Goal: Information Seeking & Learning: Learn about a topic

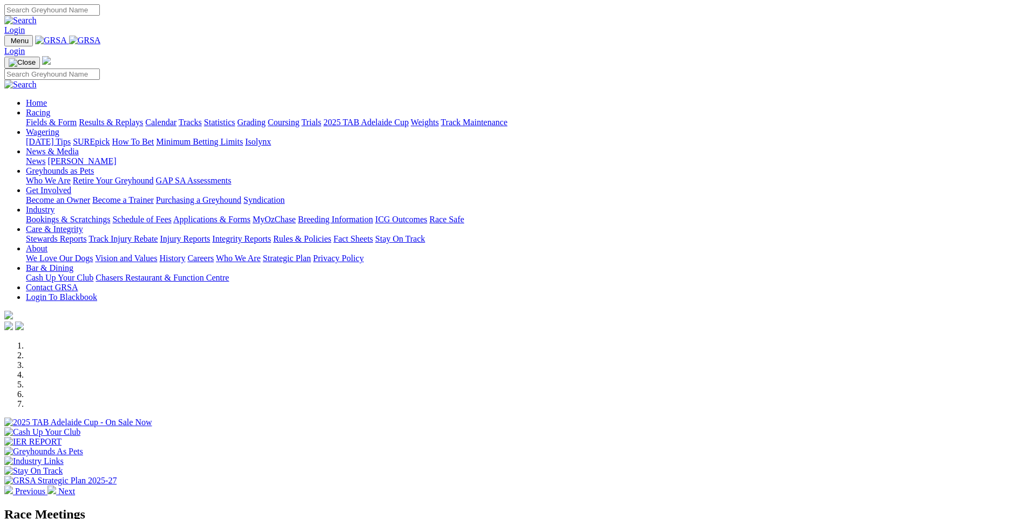
scroll to position [378, 0]
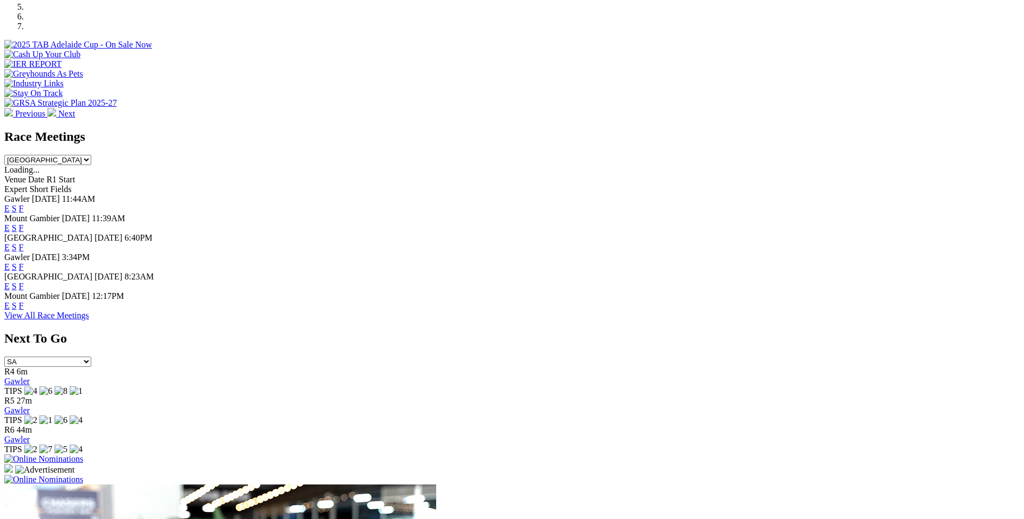
click at [24, 282] on link "F" at bounding box center [21, 286] width 5 height 9
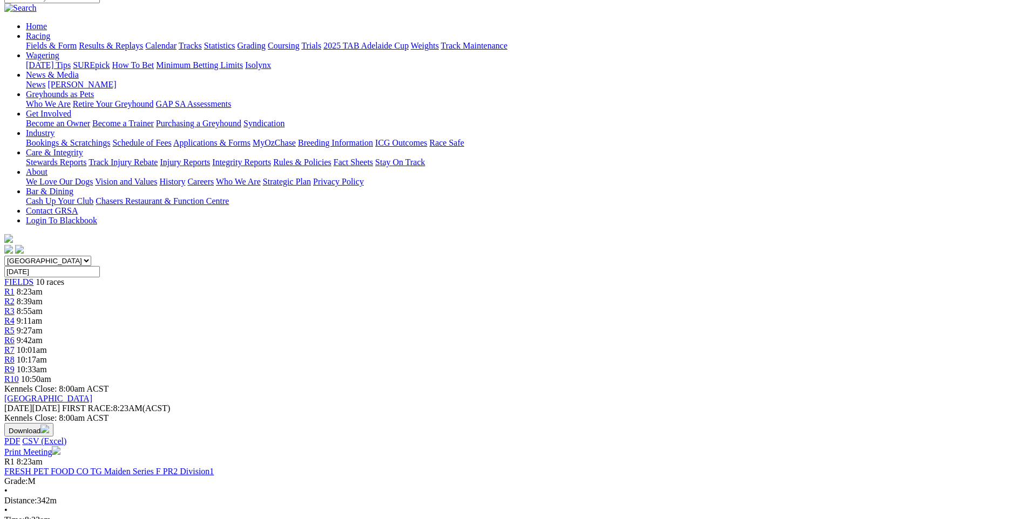
scroll to position [108, 0]
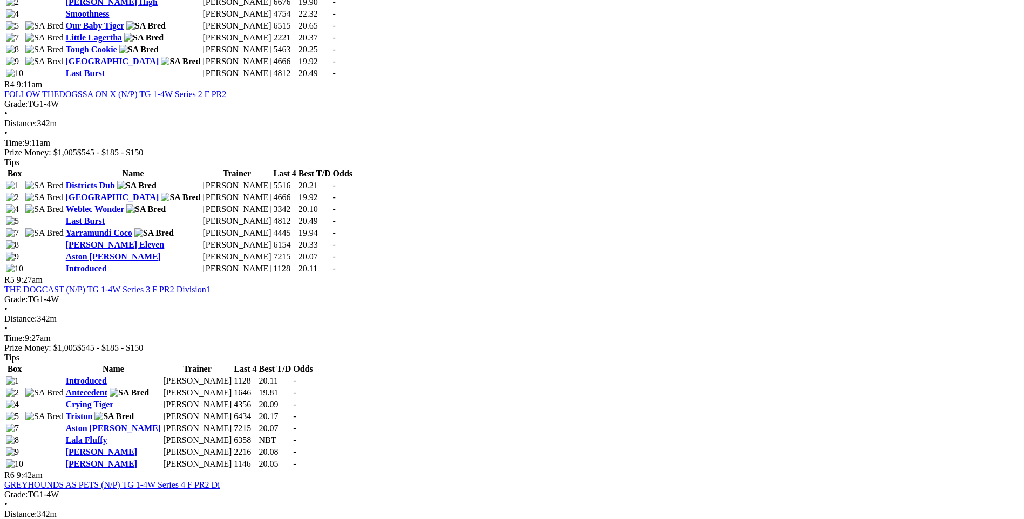
scroll to position [1025, 0]
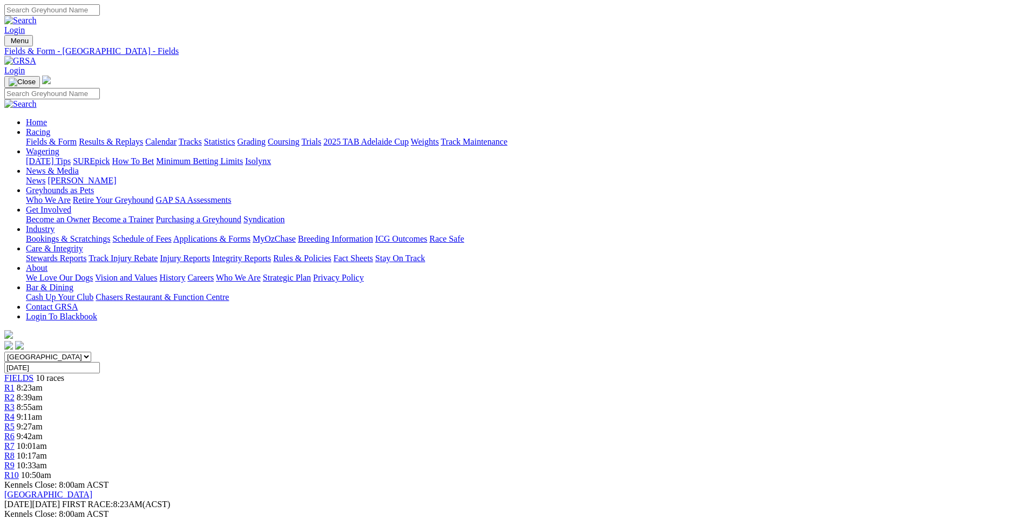
drag, startPoint x: 837, startPoint y: 11, endPoint x: 839, endPoint y: 23, distance: 12.5
click at [25, 25] on link "Login" at bounding box center [14, 29] width 21 height 9
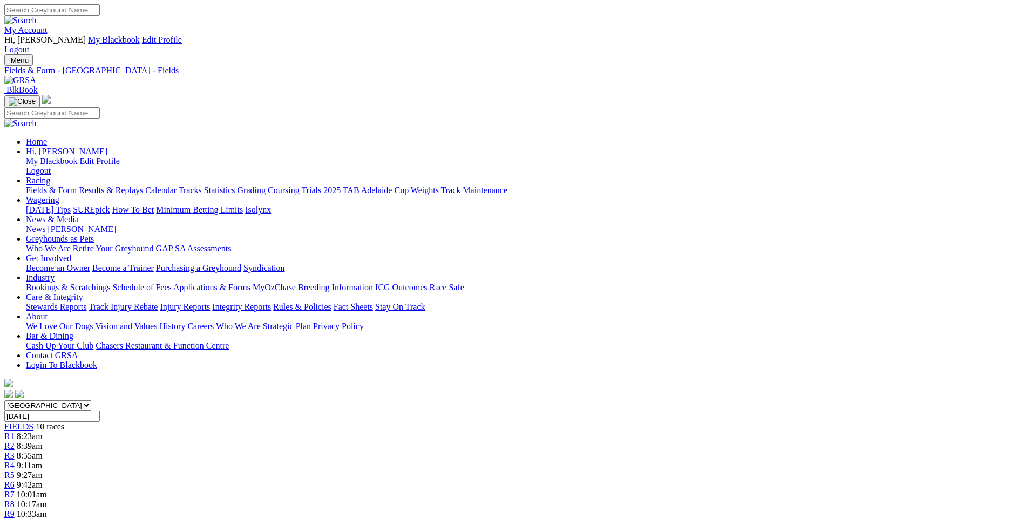
click at [47, 25] on link "My Account" at bounding box center [25, 29] width 43 height 9
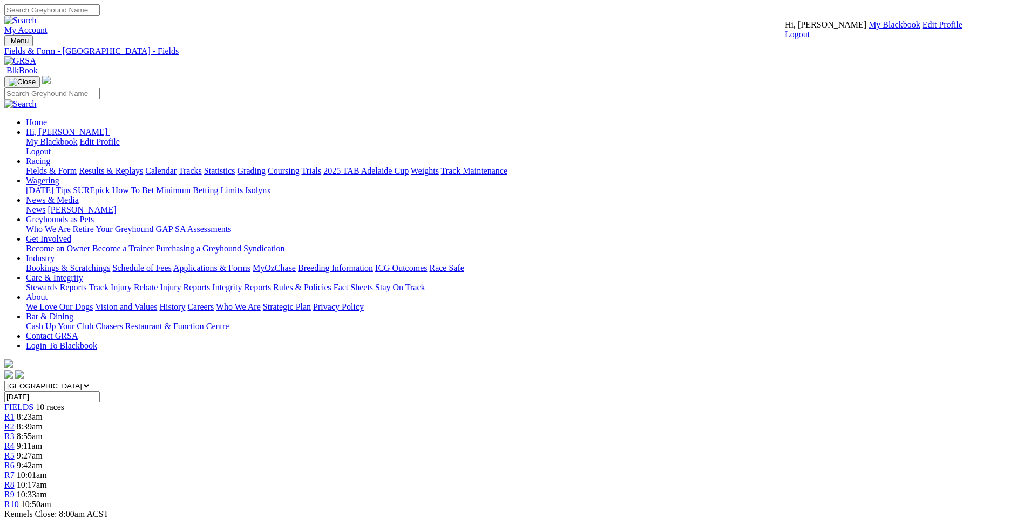
click at [868, 29] on link "My Blackbook" at bounding box center [894, 24] width 52 height 9
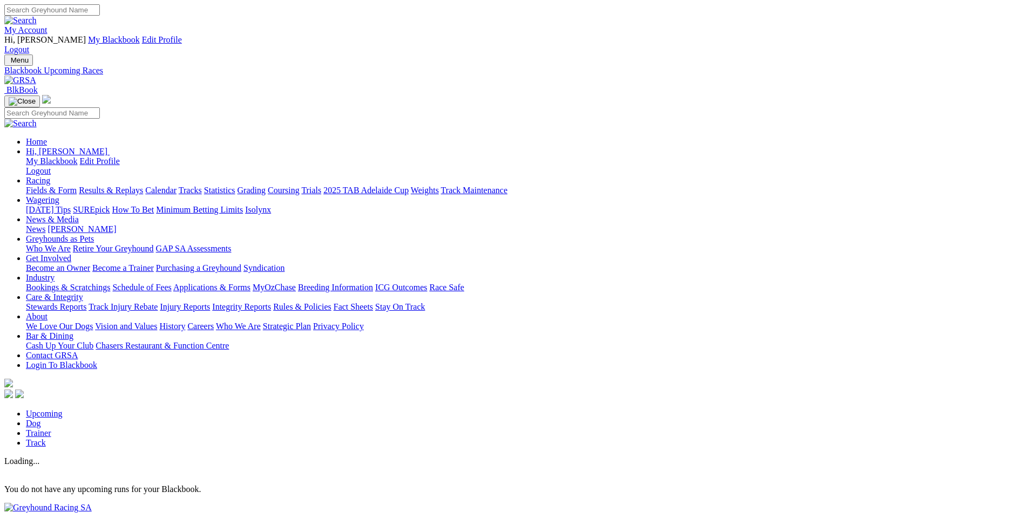
click at [50, 176] on link "Racing" at bounding box center [38, 180] width 24 height 9
click at [77, 186] on link "Fields & Form" at bounding box center [51, 190] width 51 height 9
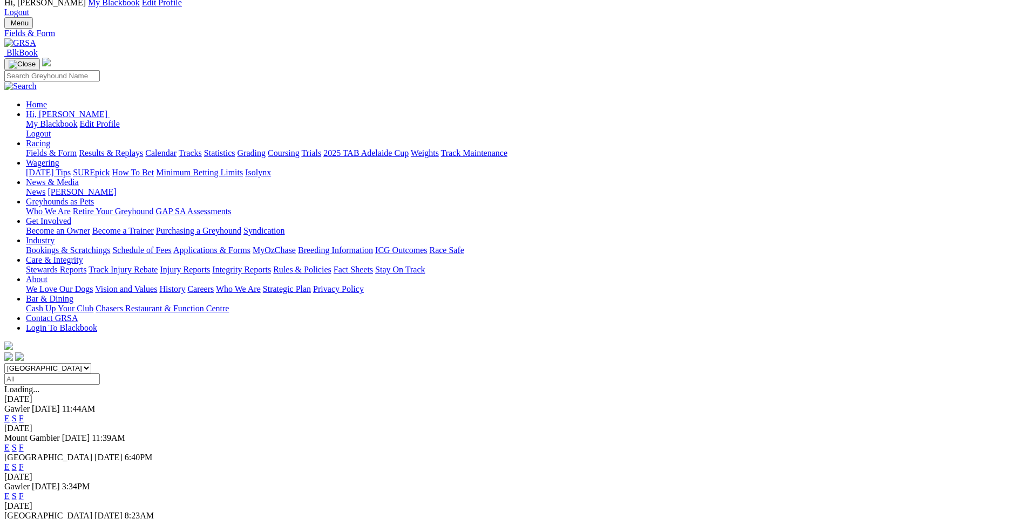
scroll to position [108, 0]
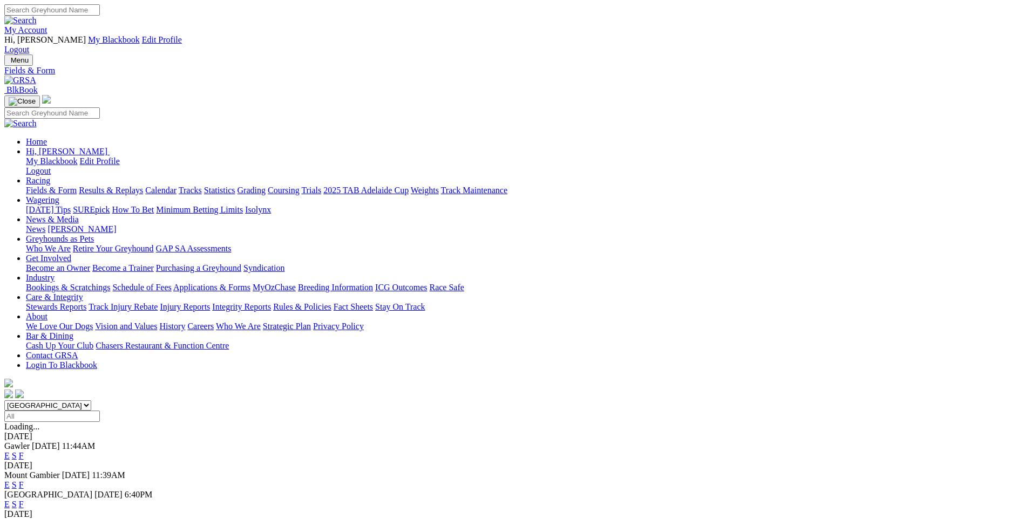
click at [77, 186] on link "Fields & Form" at bounding box center [51, 190] width 51 height 9
